Goal: Transaction & Acquisition: Purchase product/service

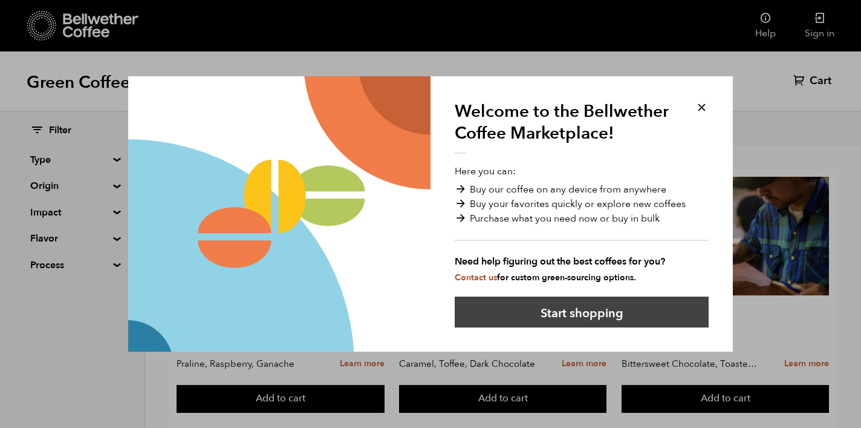
click at [543, 318] on button "Start shopping" at bounding box center [582, 311] width 254 height 31
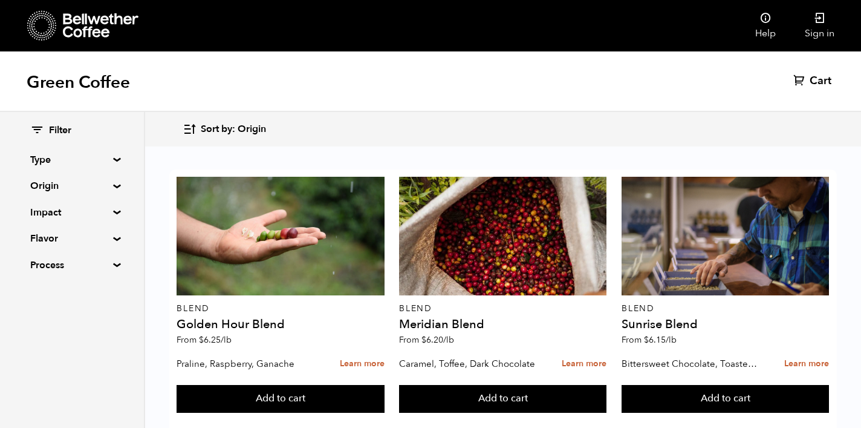
scroll to position [514, 0]
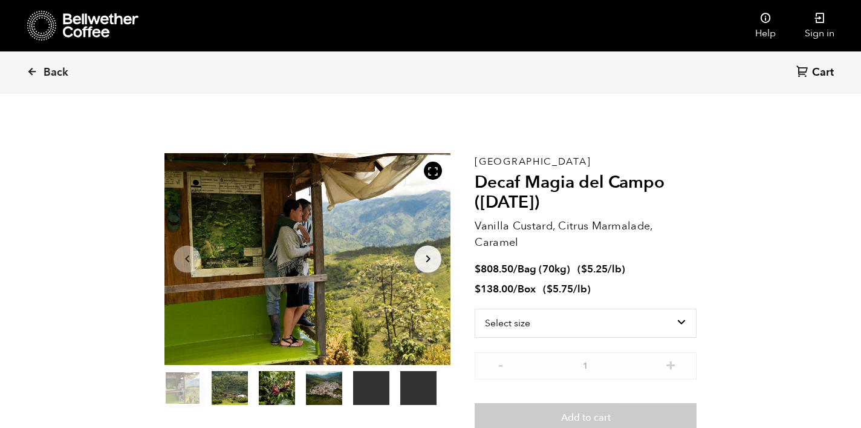
scroll to position [526, 518]
select select "bag"
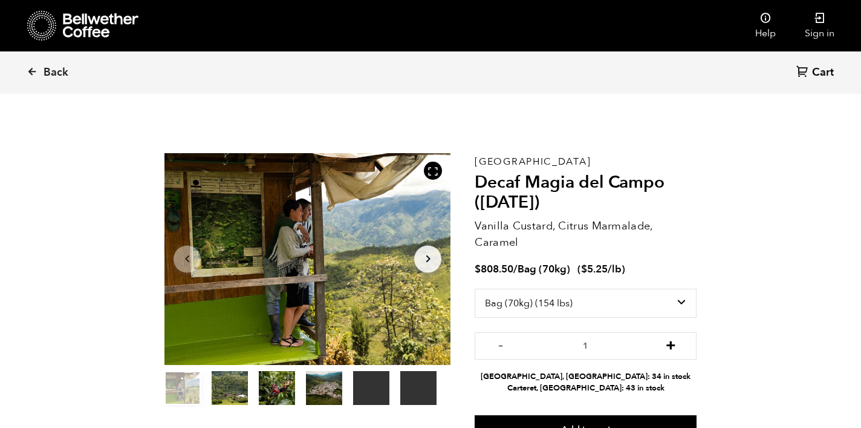
click at [674, 343] on button "+" at bounding box center [671, 344] width 15 height 12
type input "3"
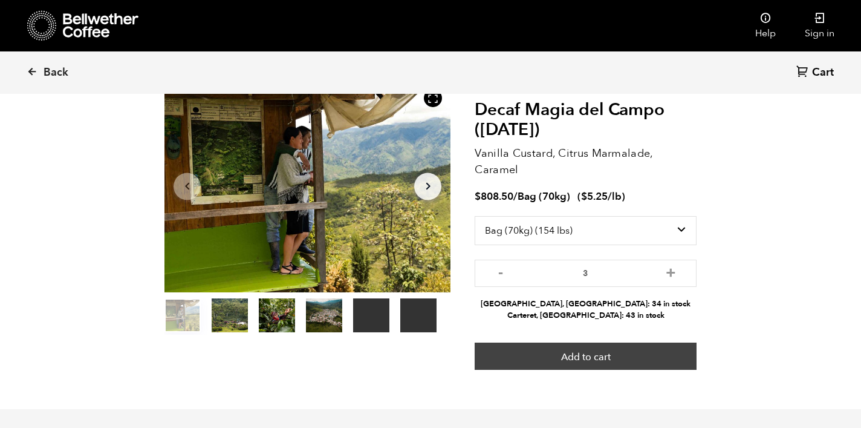
click at [613, 356] on button "Add to cart" at bounding box center [586, 356] width 222 height 28
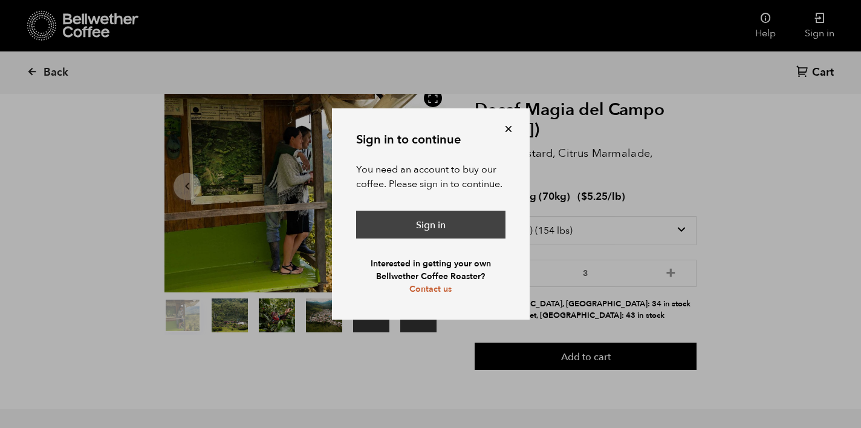
click at [446, 221] on link "Sign in" at bounding box center [430, 225] width 149 height 28
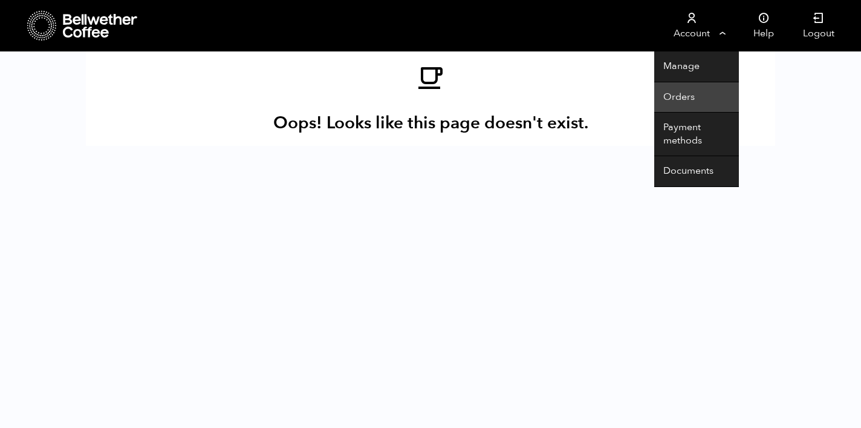
click at [685, 103] on link "Orders" at bounding box center [697, 97] width 85 height 31
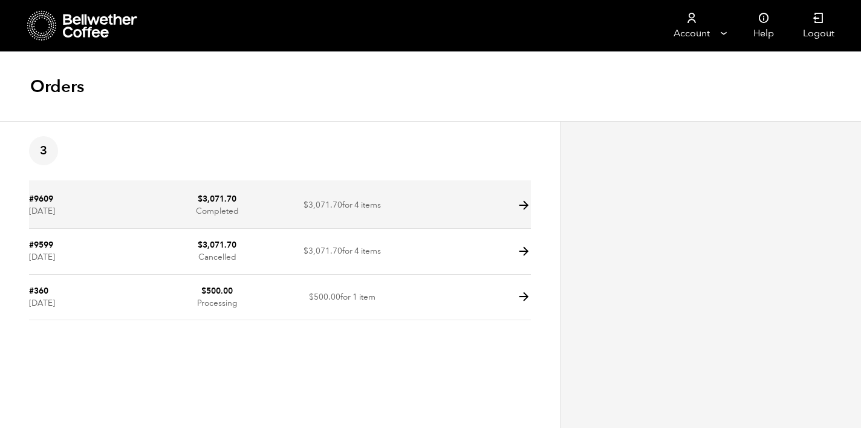
click at [77, 209] on td "#9609 [DATE]" at bounding box center [91, 206] width 125 height 46
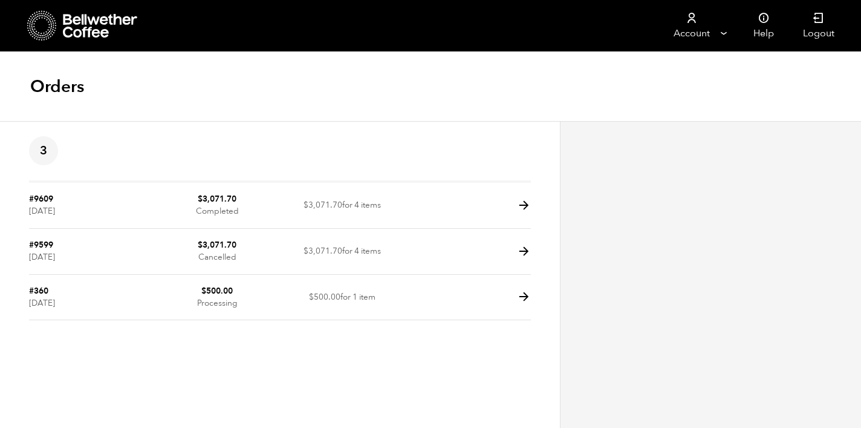
click at [80, 23] on icon at bounding box center [101, 26] width 76 height 24
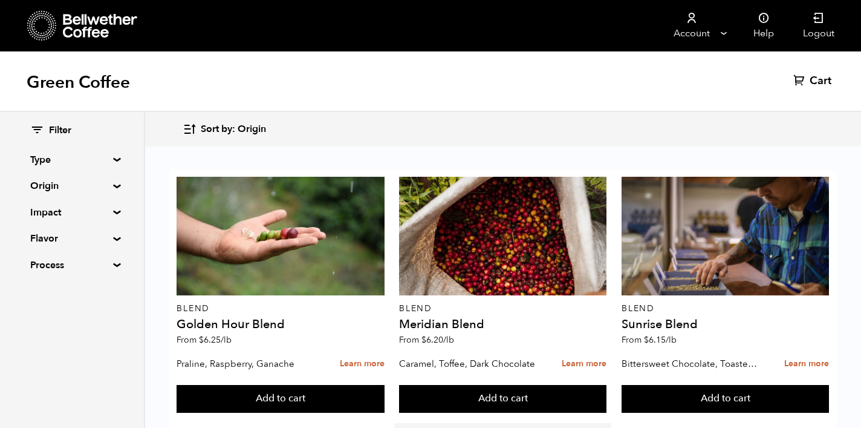
scroll to position [518, 0]
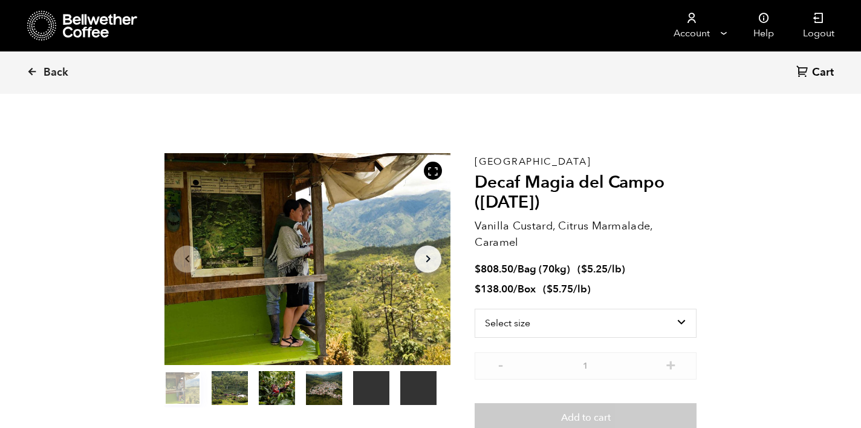
scroll to position [526, 518]
select select "bag"
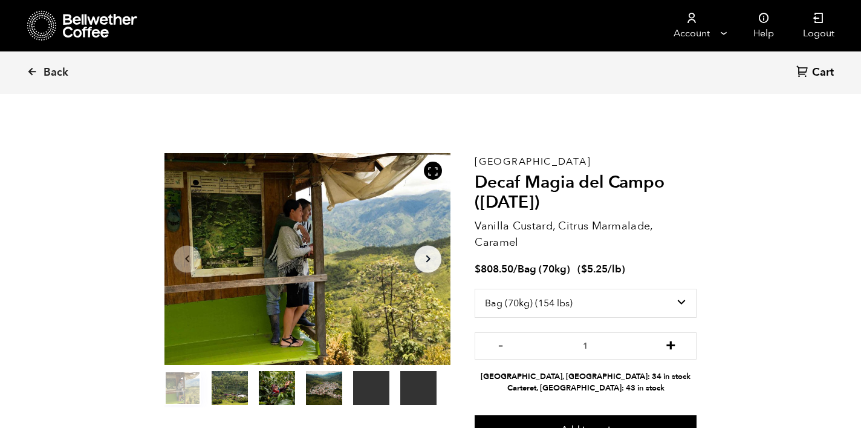
click at [676, 345] on button "+" at bounding box center [671, 344] width 15 height 12
type input "3"
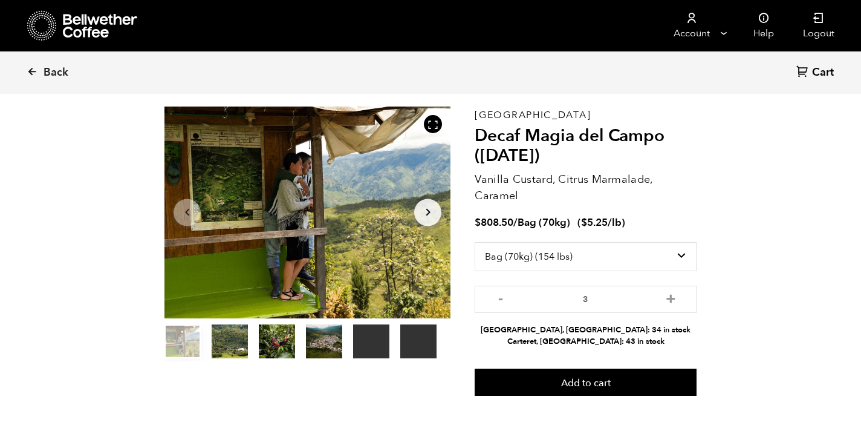
scroll to position [57, 0]
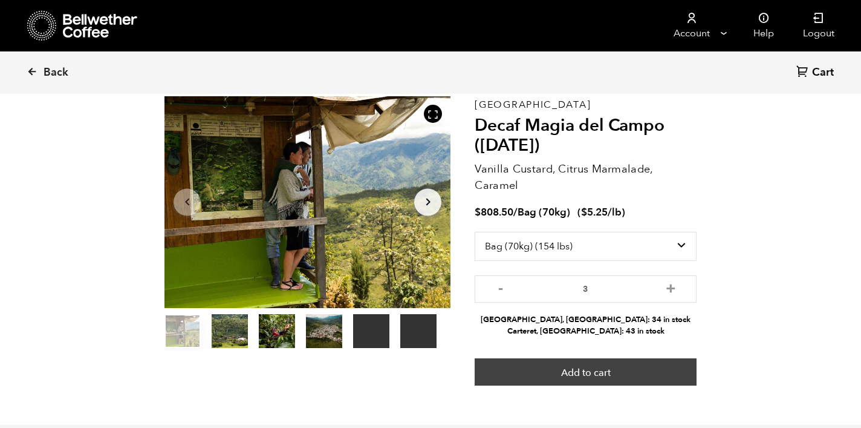
click at [635, 367] on button "Add to cart" at bounding box center [586, 372] width 222 height 28
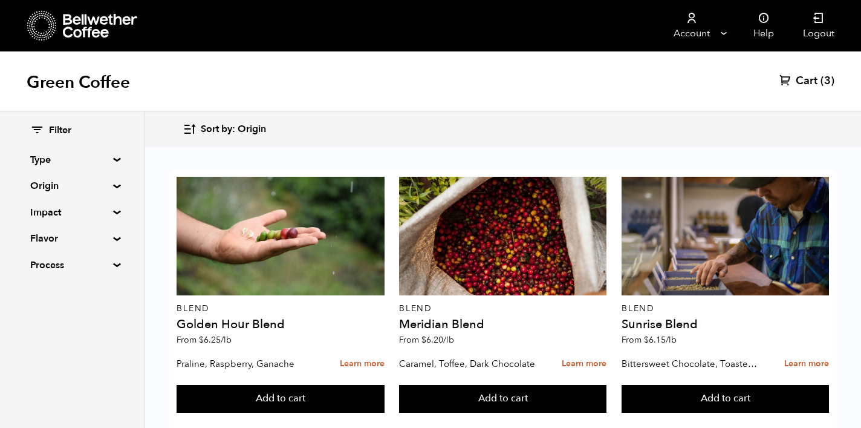
scroll to position [797, 0]
click at [286, 385] on button "Add to cart" at bounding box center [280, 399] width 207 height 28
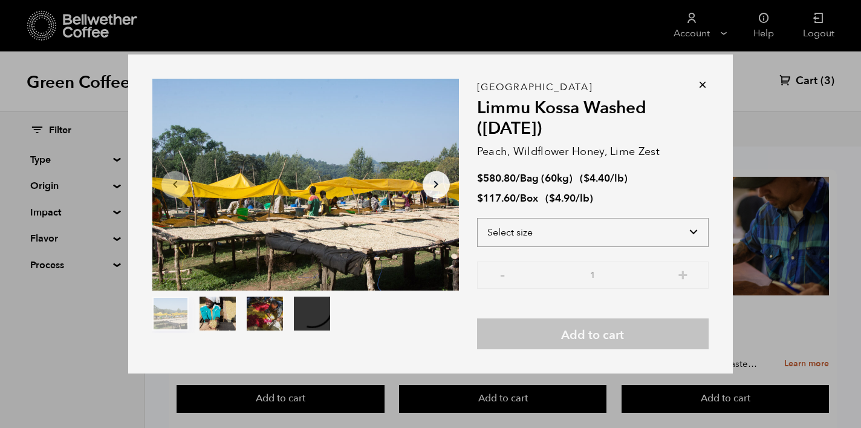
select select "bag-3"
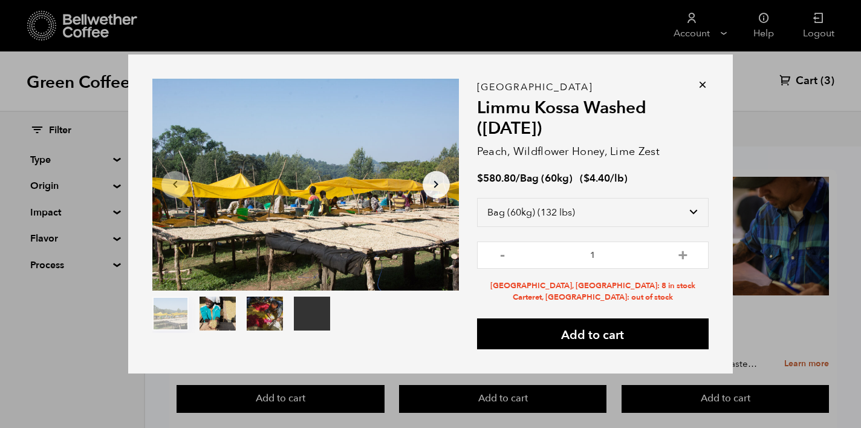
click at [702, 85] on icon at bounding box center [703, 85] width 12 height 12
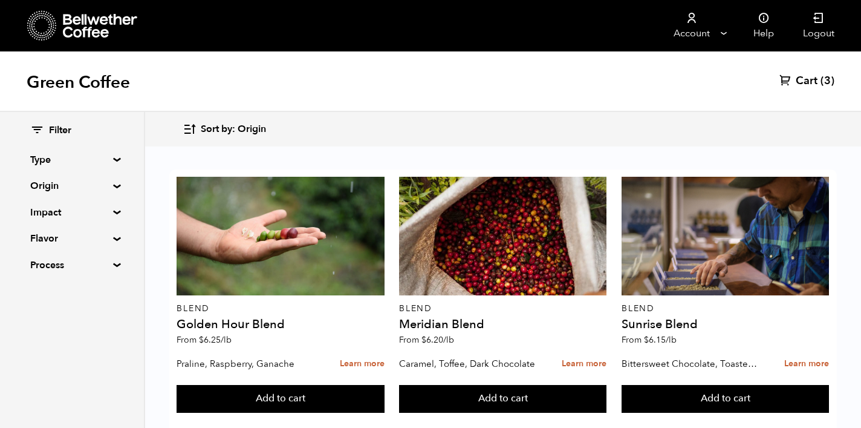
scroll to position [812, 0]
click at [384, 385] on button "Add to cart" at bounding box center [280, 399] width 207 height 28
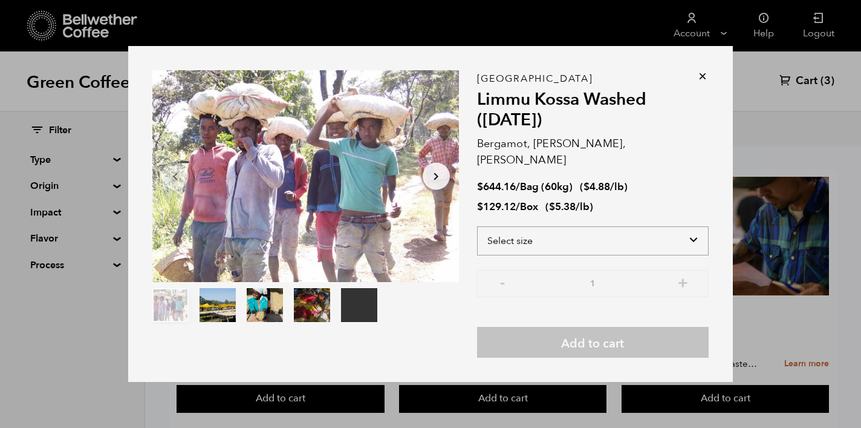
select select "bag-3"
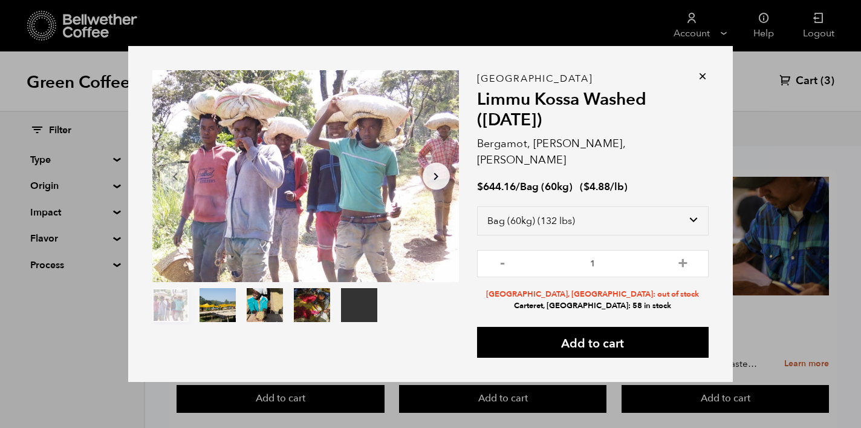
click at [703, 82] on icon at bounding box center [703, 76] width 12 height 12
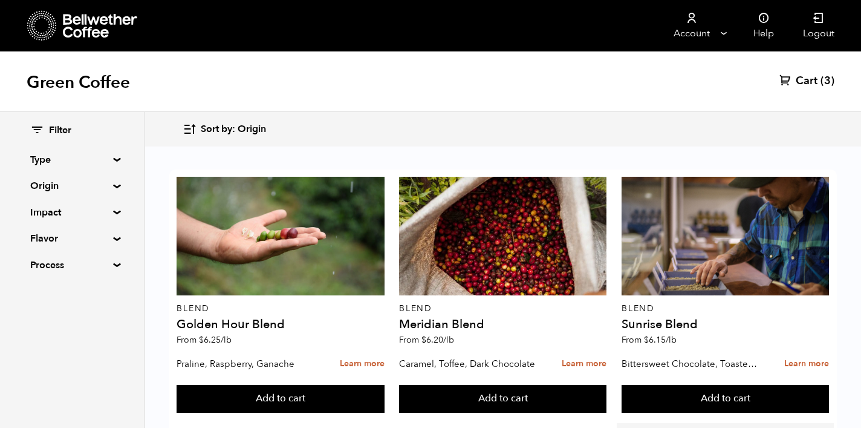
scroll to position [266, 0]
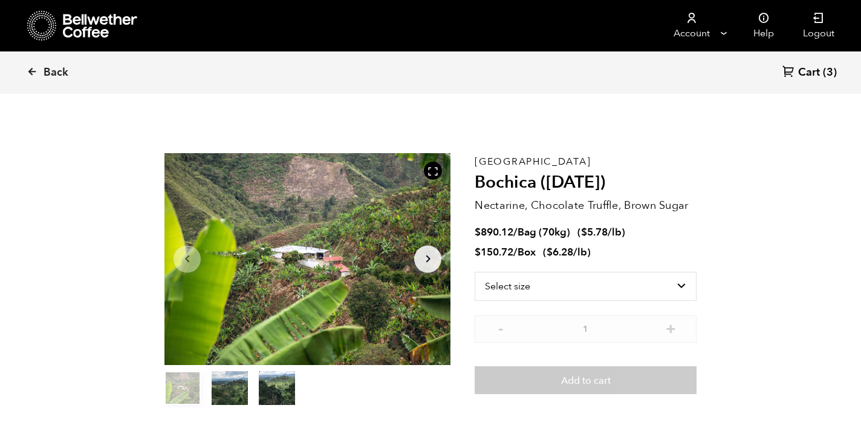
scroll to position [526, 518]
click at [31, 71] on icon at bounding box center [32, 71] width 11 height 11
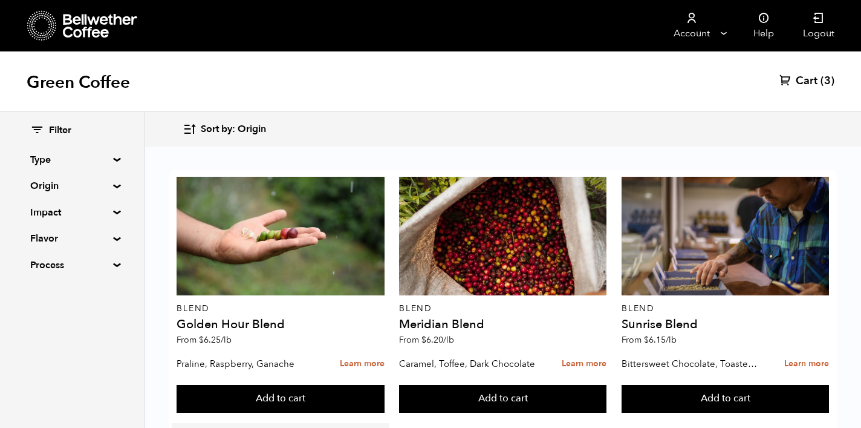
scroll to position [604, 0]
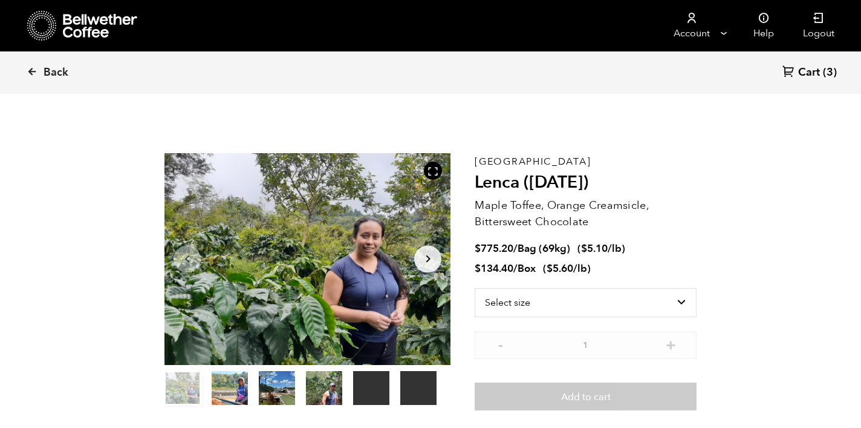
scroll to position [526, 518]
